Goal: Unclear

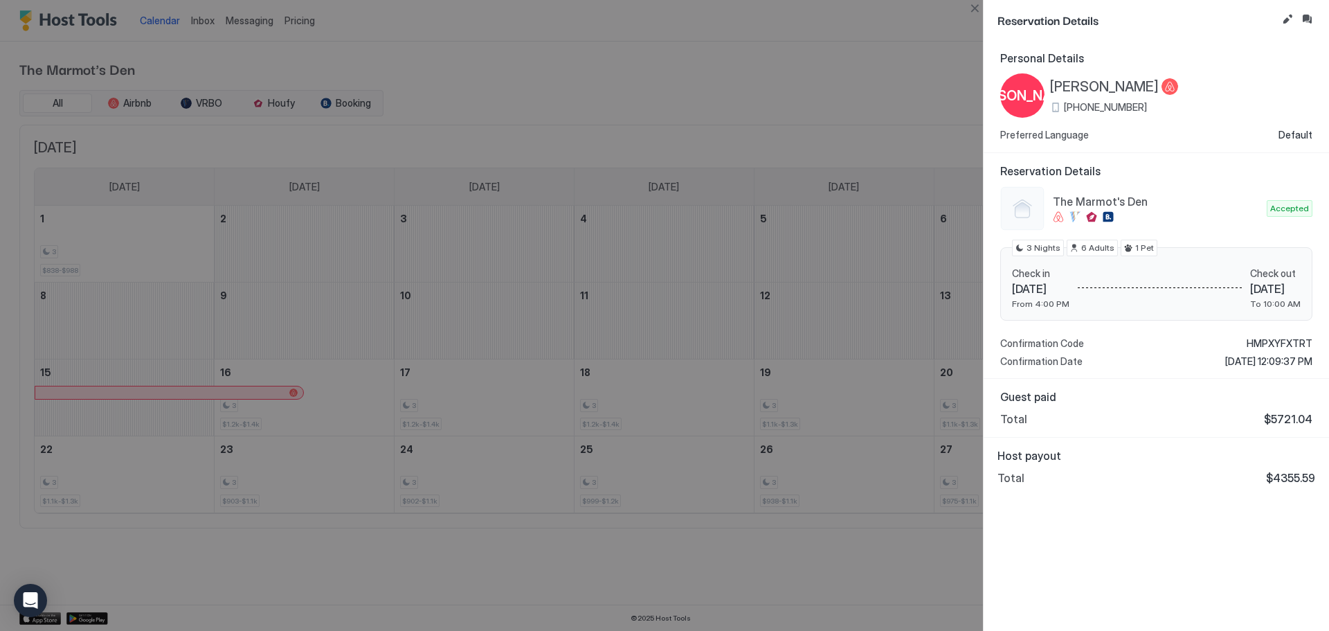
click at [895, 58] on div at bounding box center [664, 315] width 1329 height 631
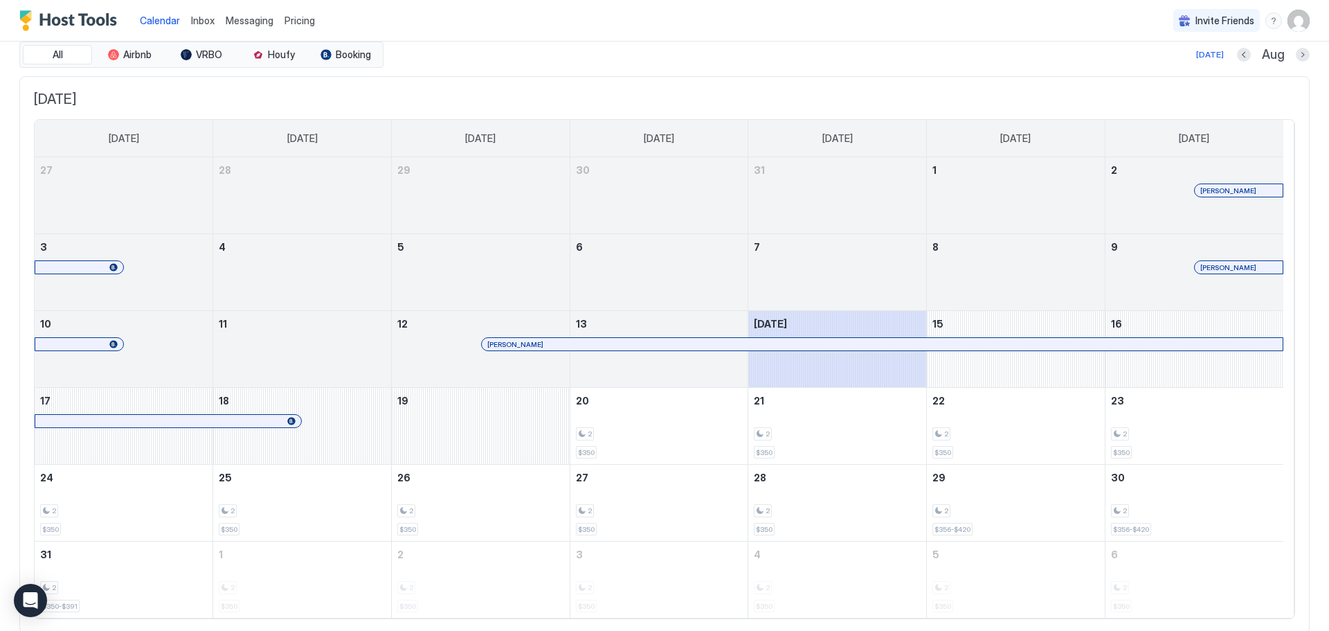
scroll to position [46, 0]
click at [1296, 57] on button "Next month" at bounding box center [1303, 57] width 14 height 14
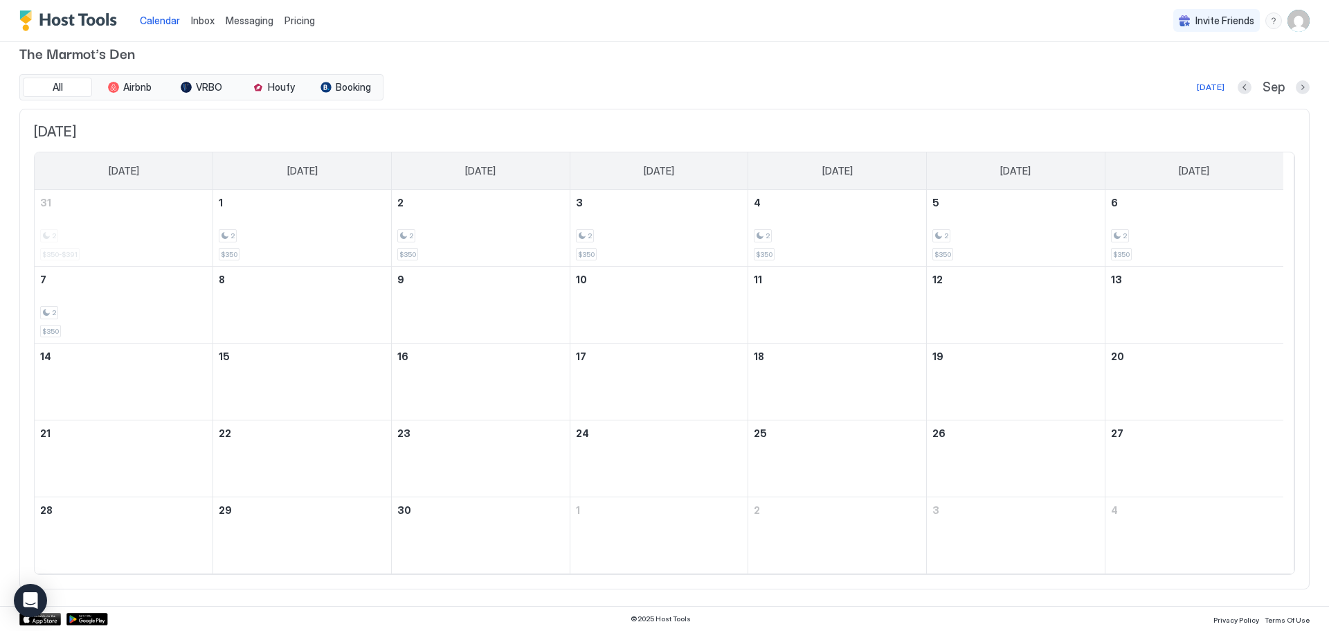
scroll to position [0, 0]
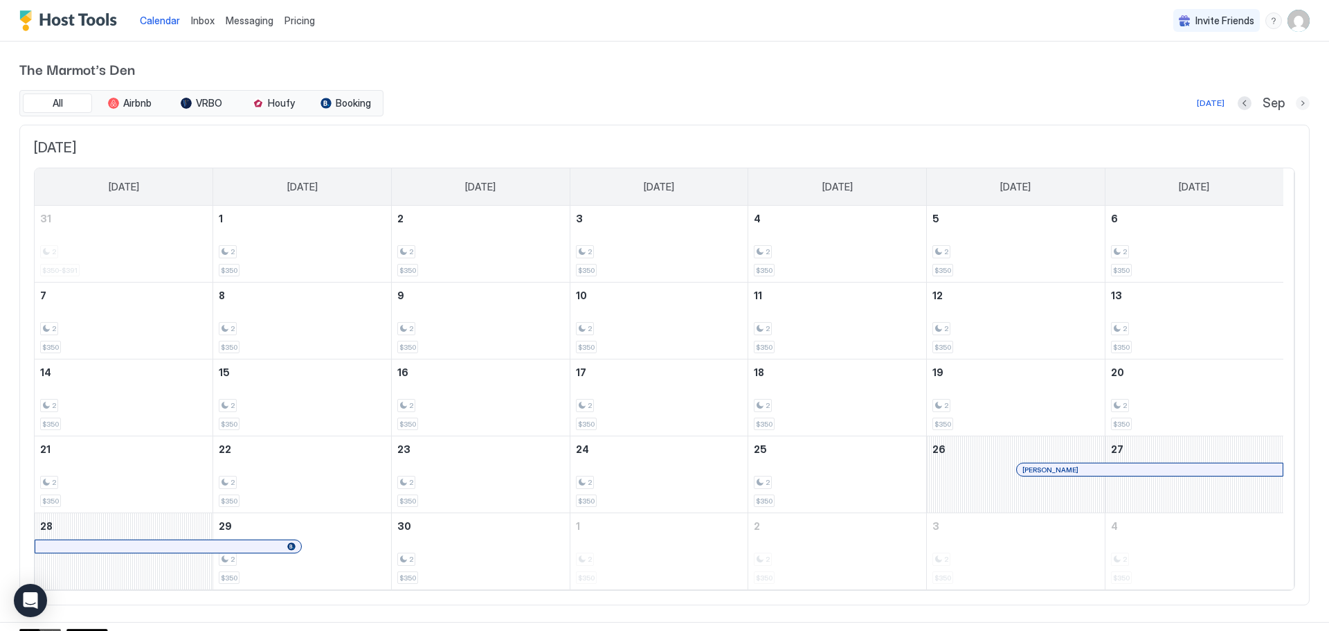
click at [1296, 102] on button "Next month" at bounding box center [1303, 103] width 14 height 14
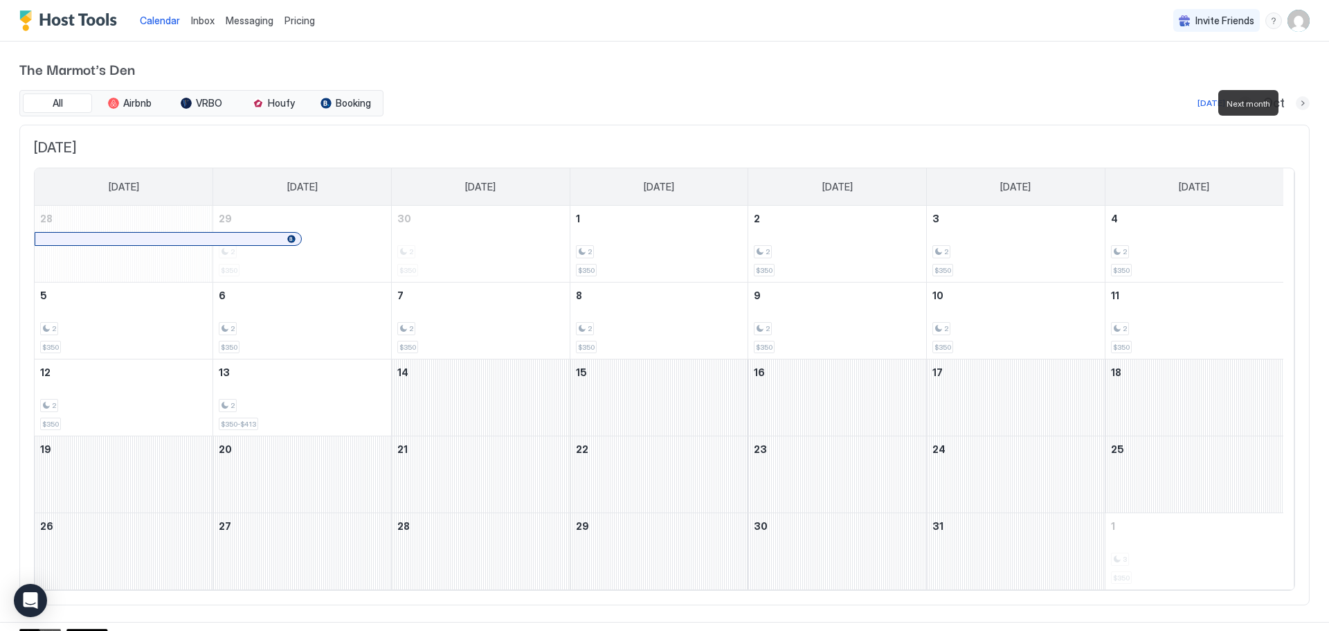
click at [1296, 102] on button "Next month" at bounding box center [1303, 103] width 14 height 14
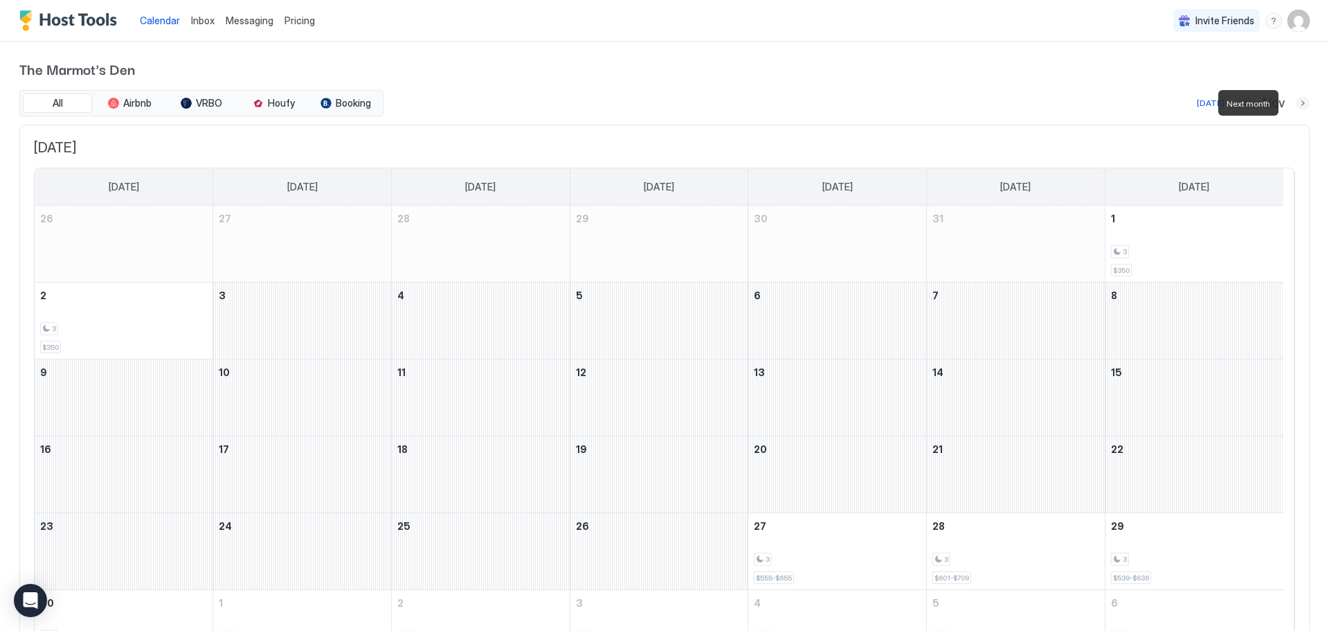
click at [1296, 102] on button "Next month" at bounding box center [1303, 103] width 14 height 14
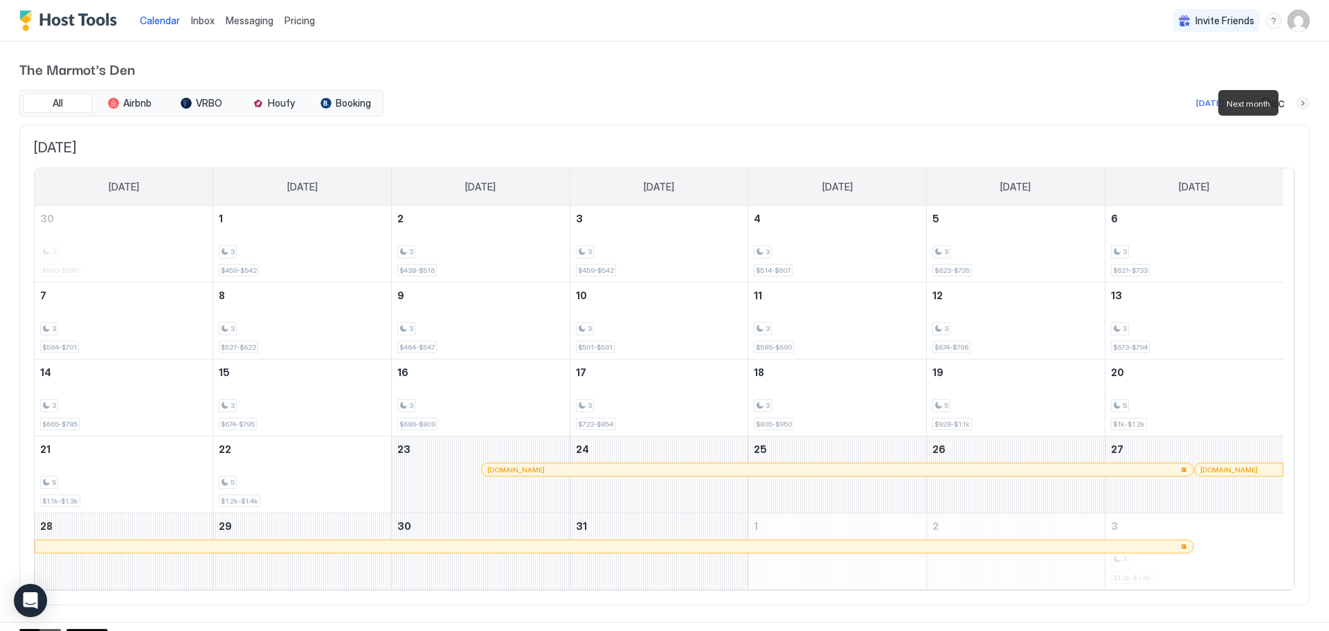
click at [1296, 102] on button "Next month" at bounding box center [1303, 103] width 14 height 14
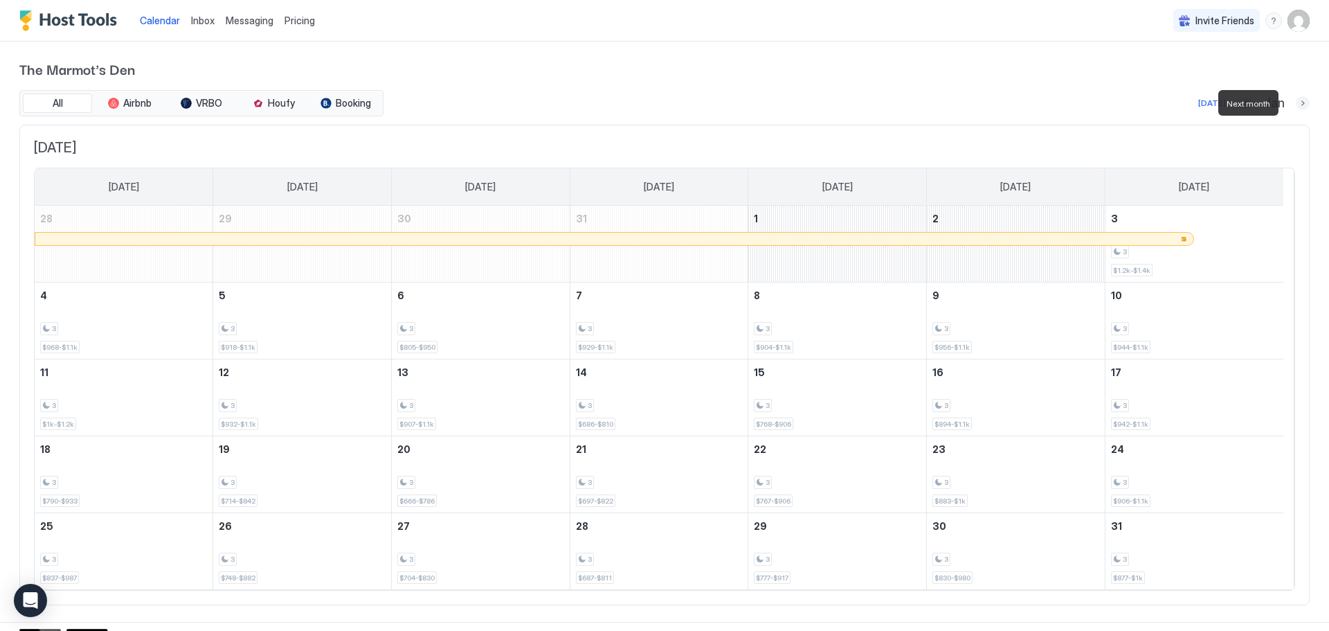
click at [1296, 102] on button "Next month" at bounding box center [1303, 103] width 14 height 14
